Goal: Information Seeking & Learning: Learn about a topic

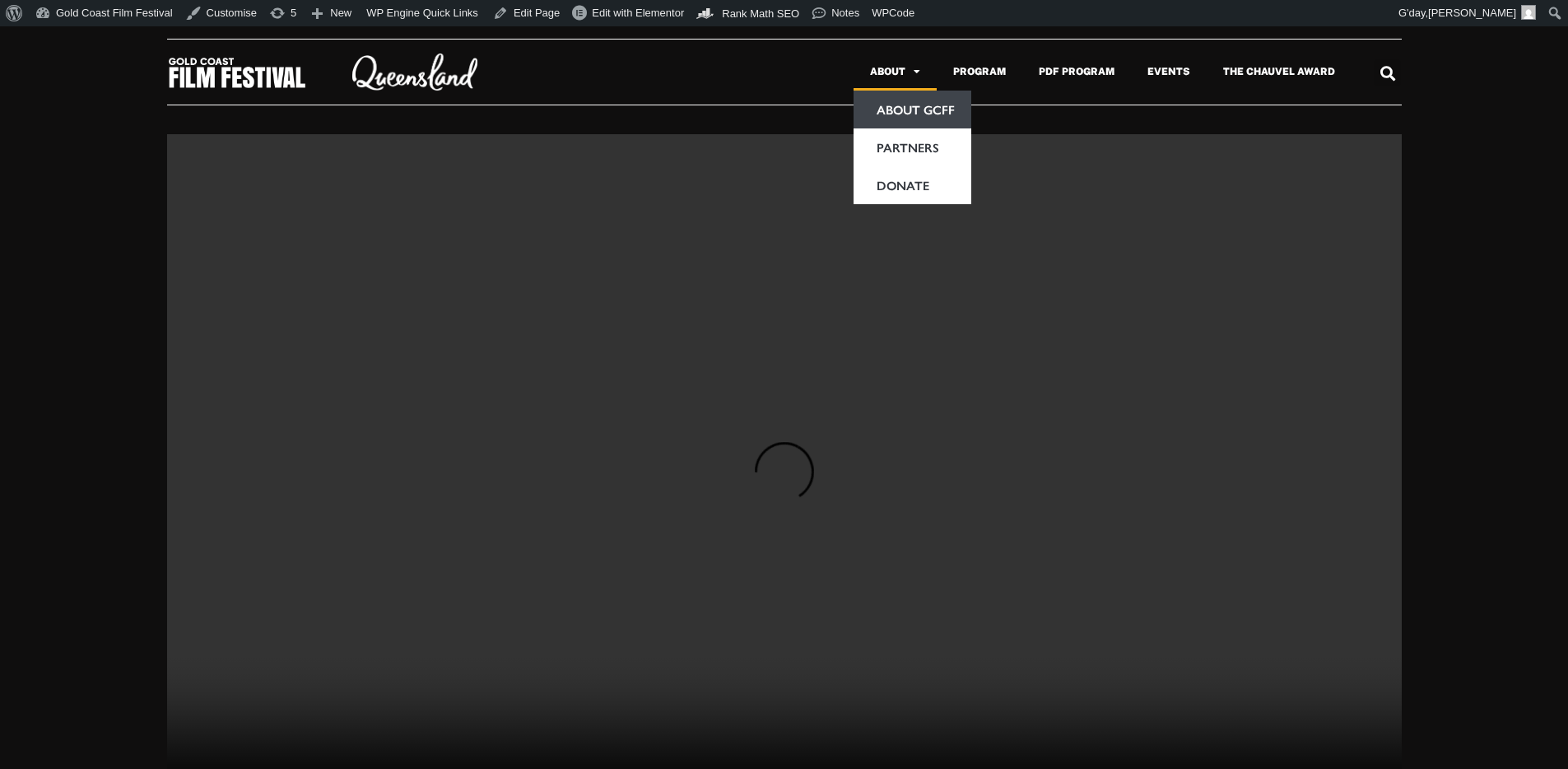
click at [910, 120] on link "About GCFF" at bounding box center [912, 109] width 118 height 38
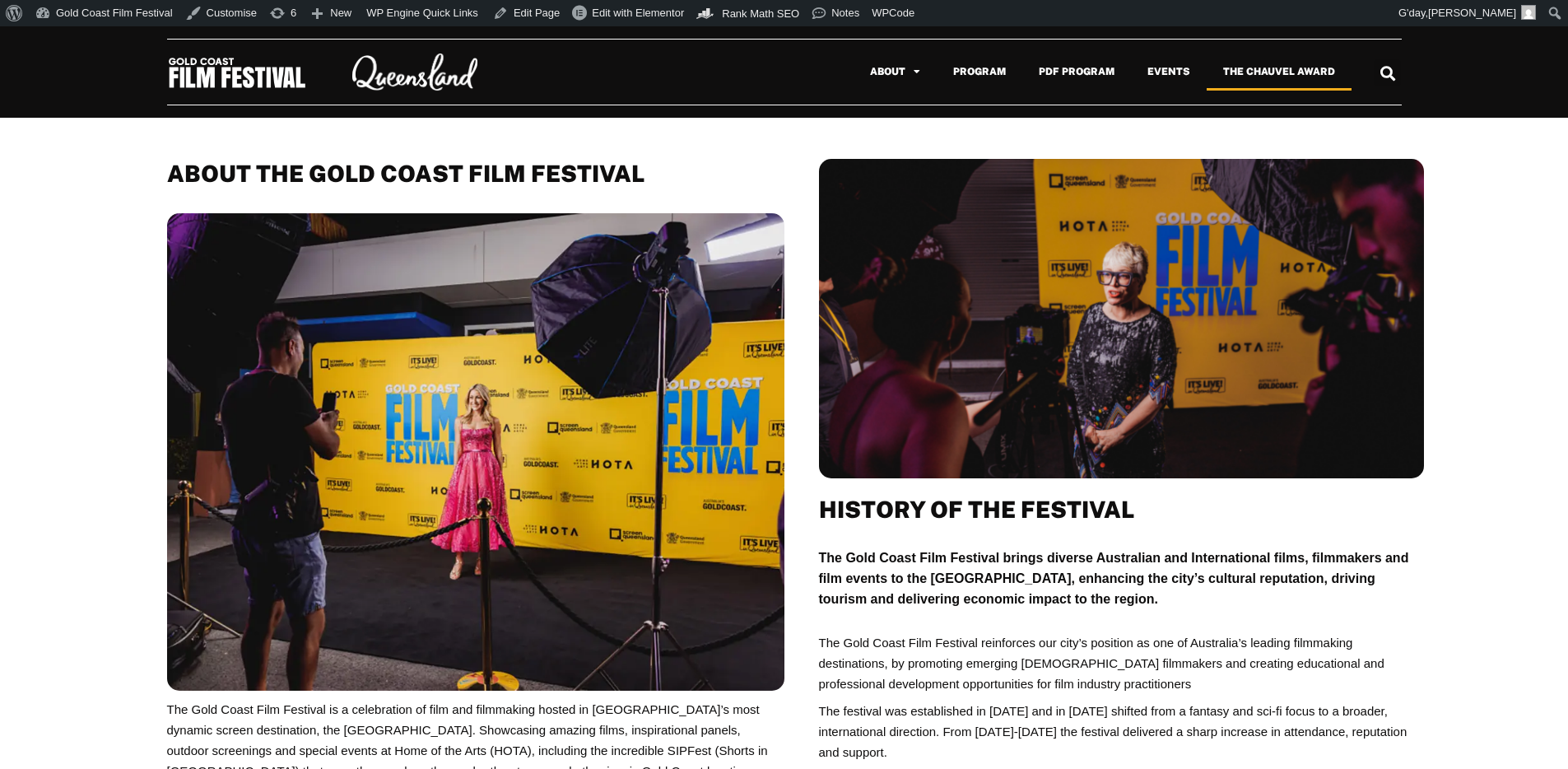
click at [1266, 76] on link "The Chauvel Award" at bounding box center [1279, 71] width 145 height 38
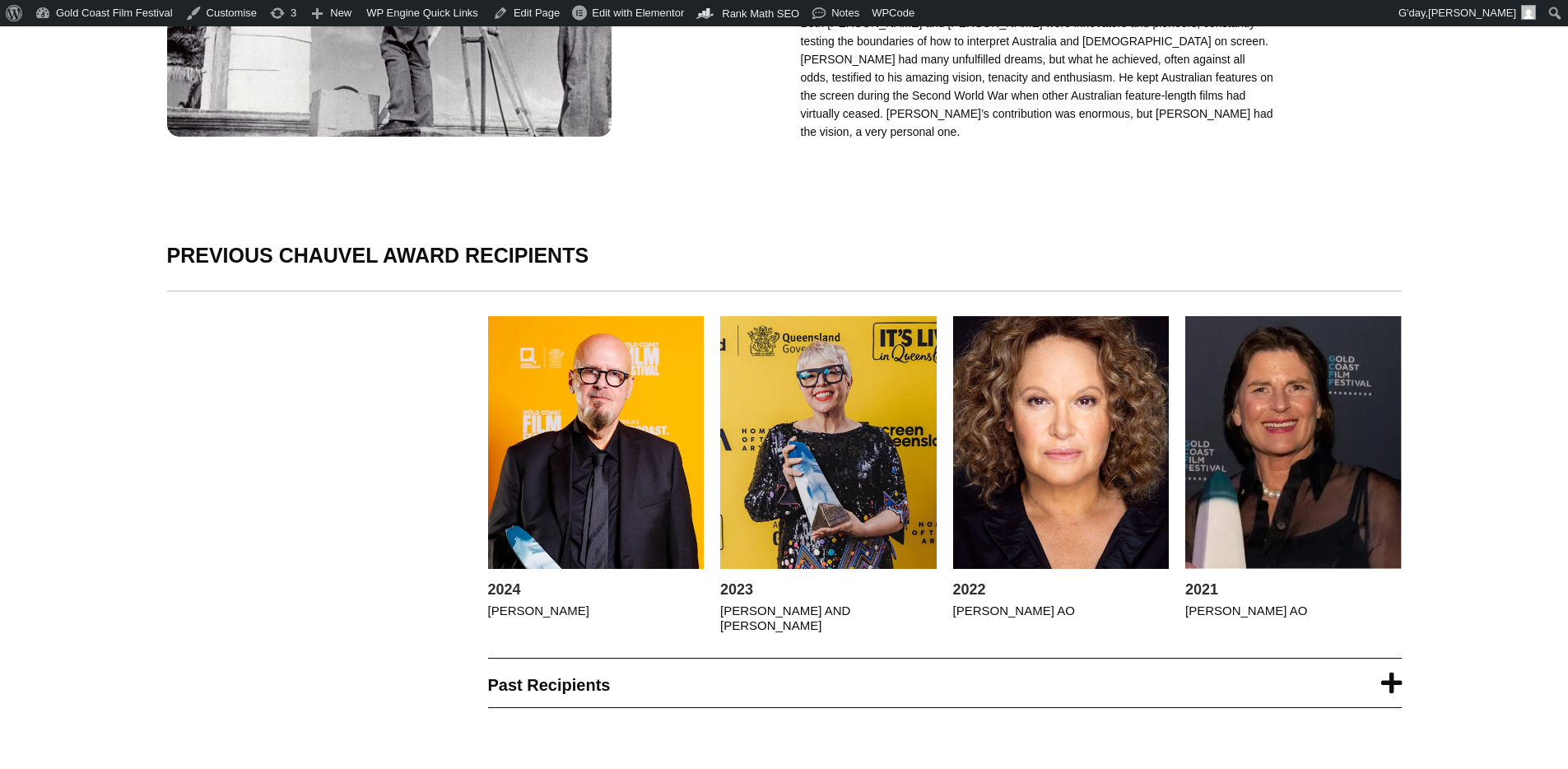
scroll to position [941, 0]
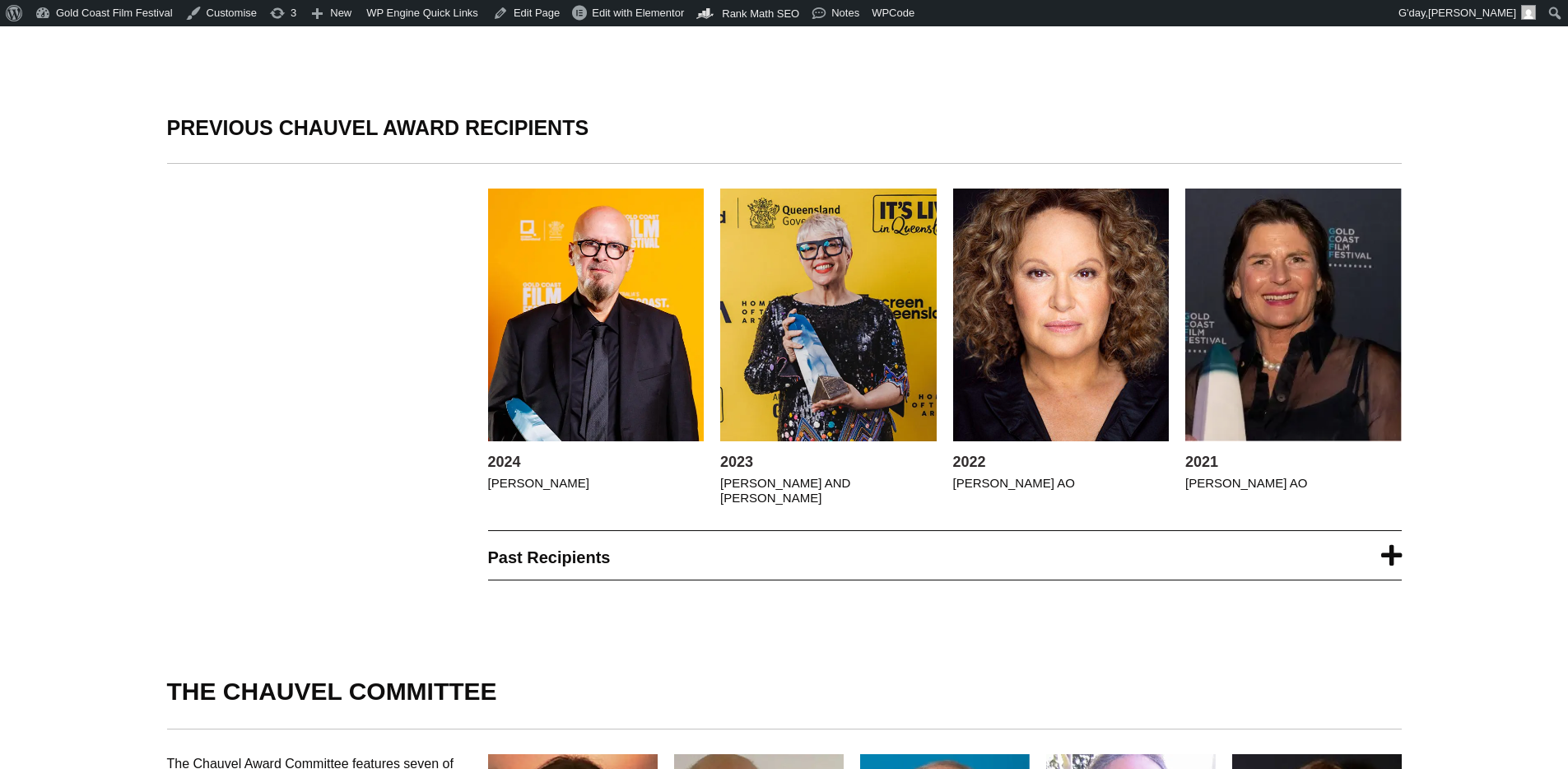
click at [552, 549] on link "Past Recipients" at bounding box center [548, 557] width 122 height 18
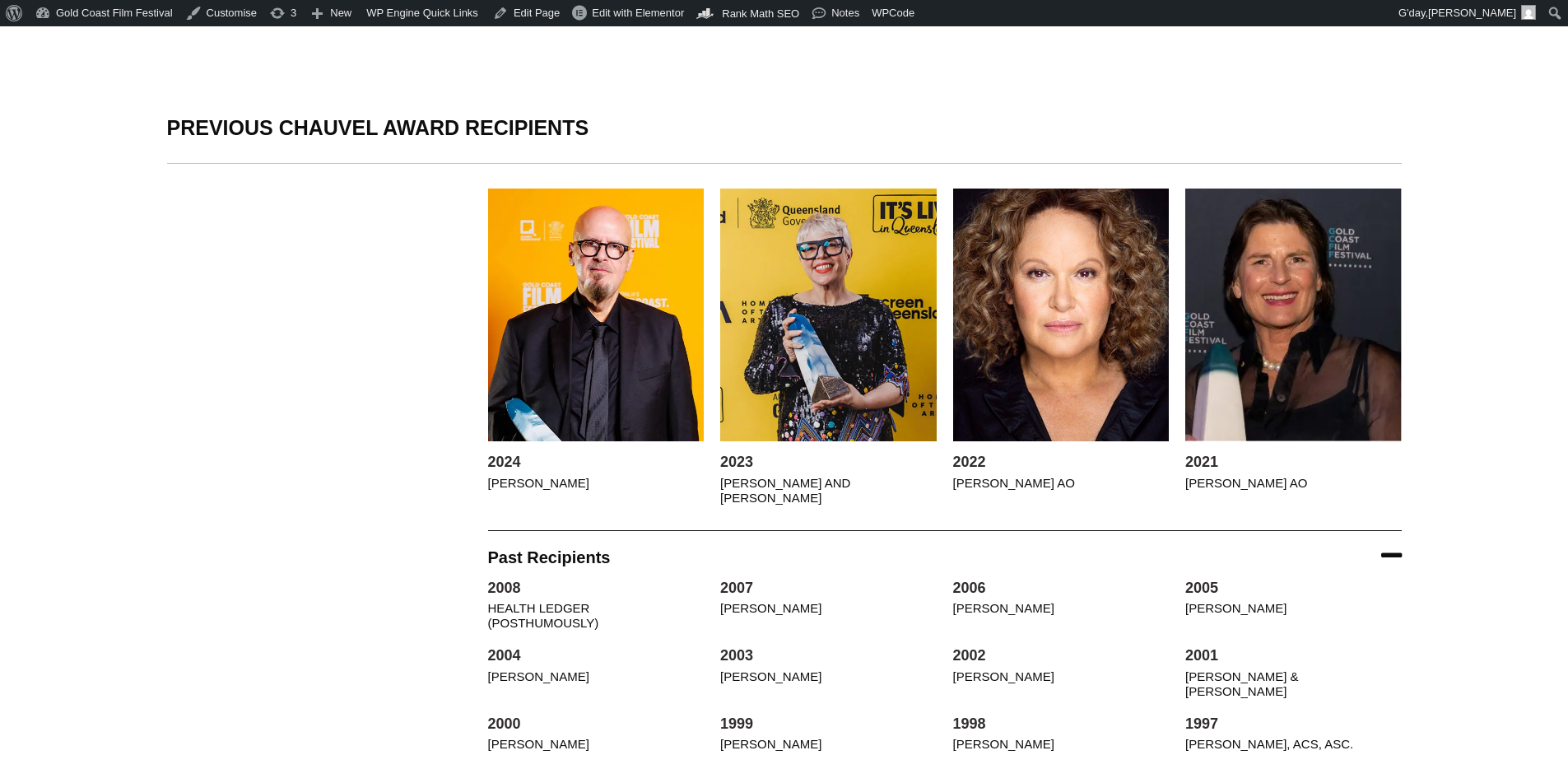
click at [552, 549] on link "Past Recipients" at bounding box center [548, 557] width 122 height 18
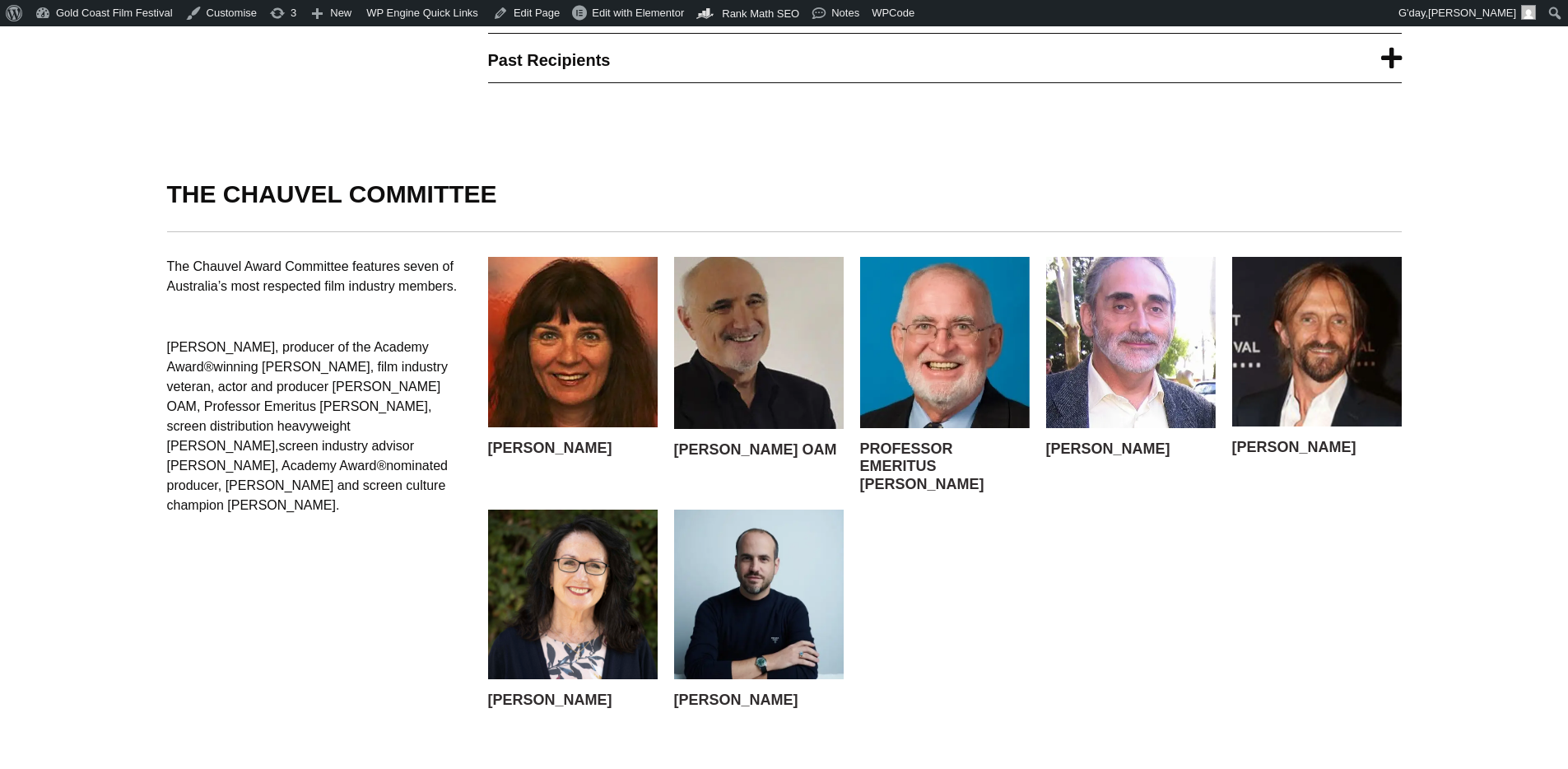
click at [745, 571] on img at bounding box center [758, 595] width 170 height 170
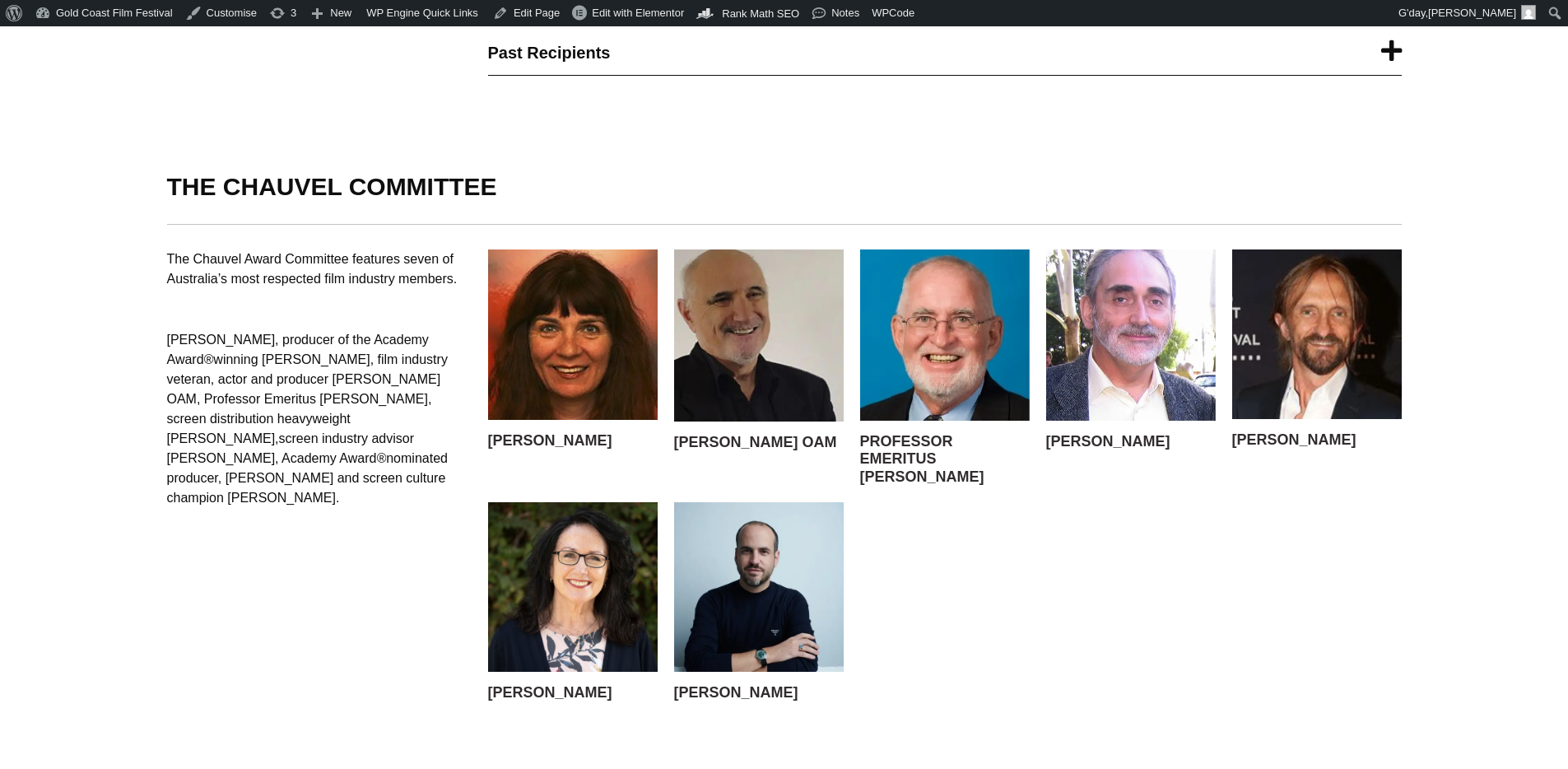
scroll to position [0, 0]
